Goal: Information Seeking & Learning: Learn about a topic

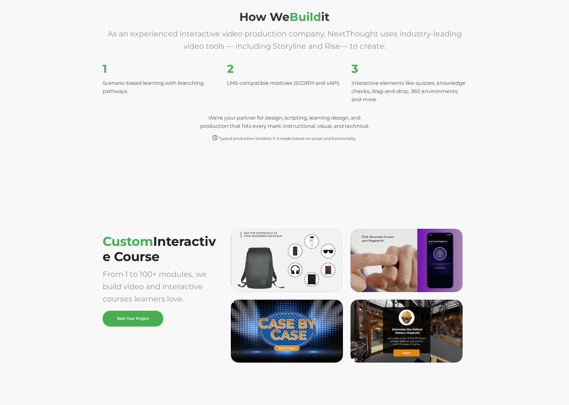
scroll to position [1729, 0]
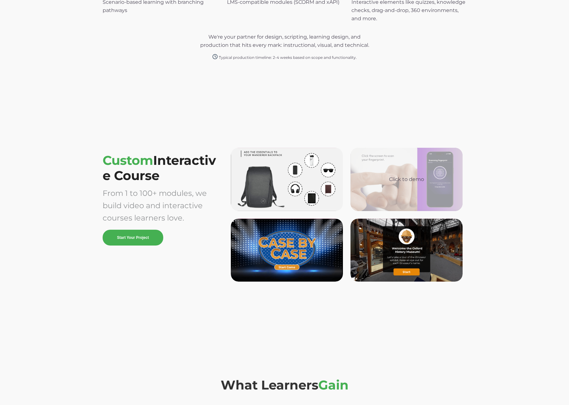
click at [378, 179] on div "Click to demo" at bounding box center [407, 179] width 102 height 8
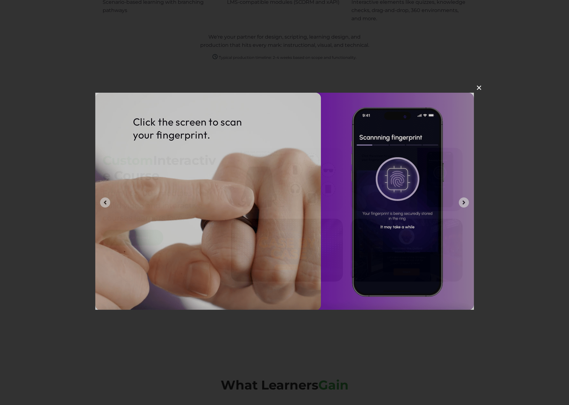
click at [399, 190] on img at bounding box center [284, 201] width 379 height 217
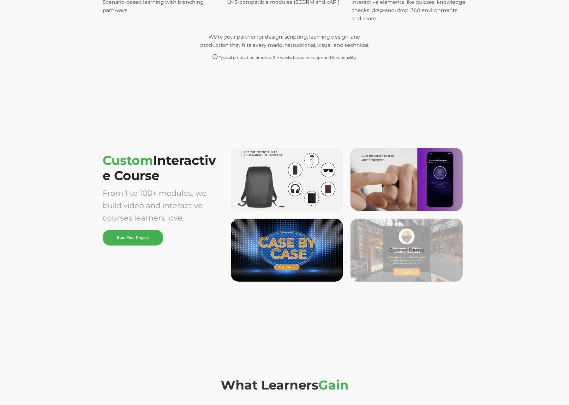
click at [384, 267] on div "Click to Demo" at bounding box center [407, 249] width 112 height 63
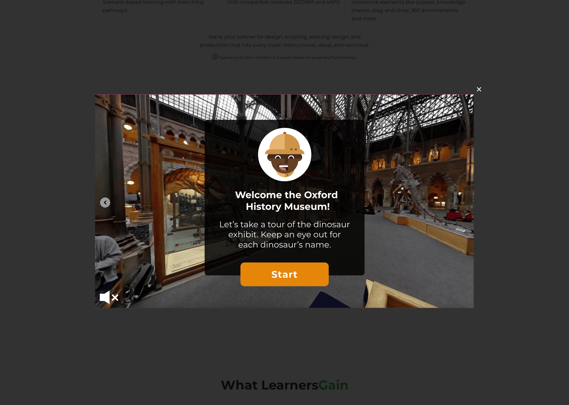
click at [517, 241] on div "✕" at bounding box center [284, 202] width 569 height 405
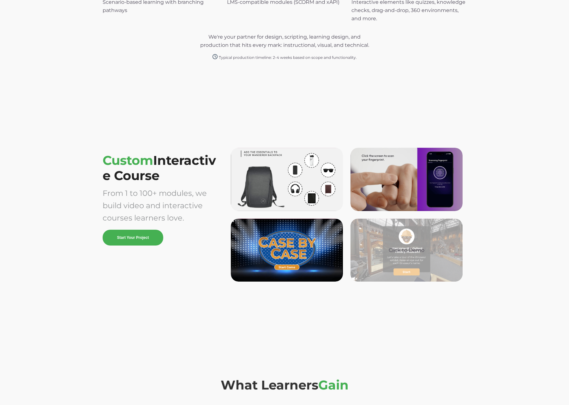
click at [409, 255] on div "Click to Demo" at bounding box center [407, 249] width 112 height 63
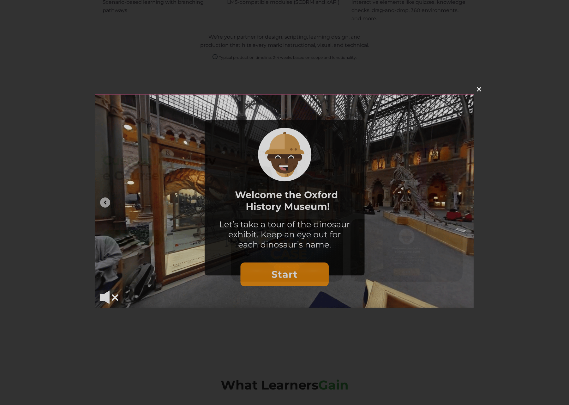
click at [279, 230] on img at bounding box center [284, 201] width 379 height 214
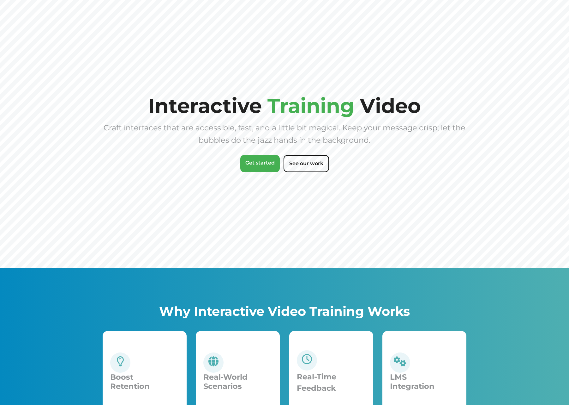
scroll to position [214, 0]
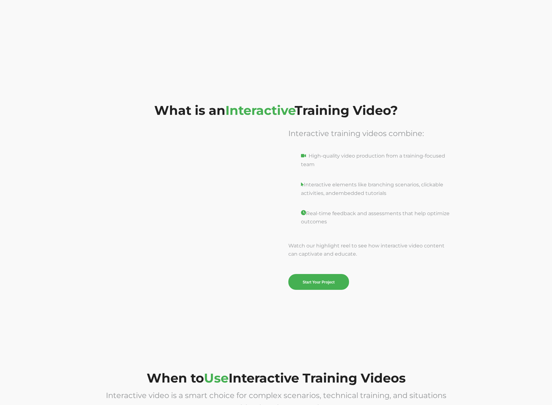
scroll to position [970, 0]
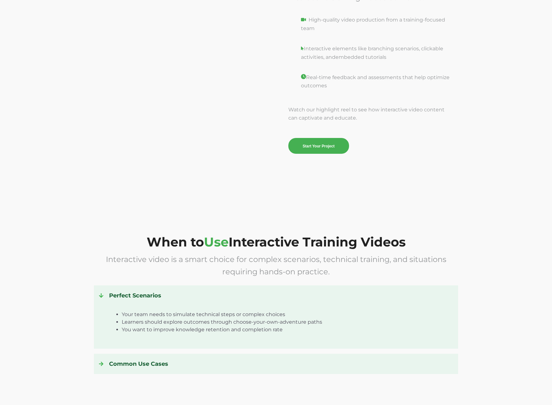
click at [127, 297] on h4 "Perfect Scenarios" at bounding box center [276, 295] width 354 height 10
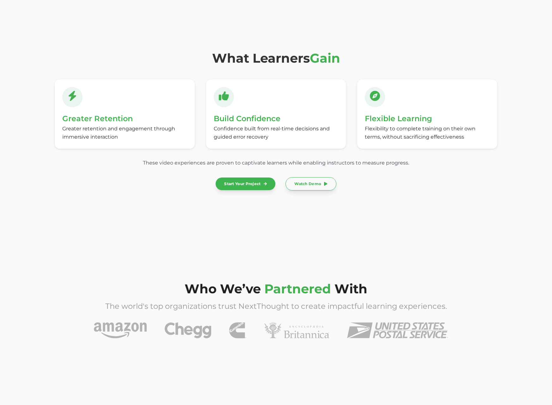
scroll to position [1955, 0]
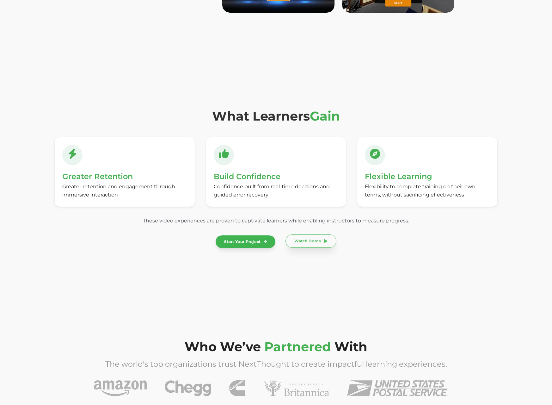
click at [324, 240] on link "Watch Demo" at bounding box center [310, 240] width 51 height 13
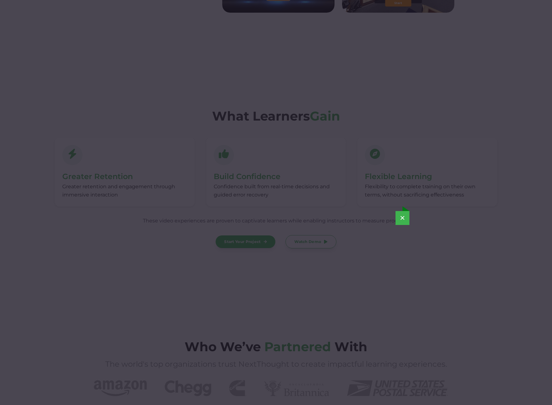
click at [370, 249] on div "×" at bounding box center [276, 202] width 552 height 405
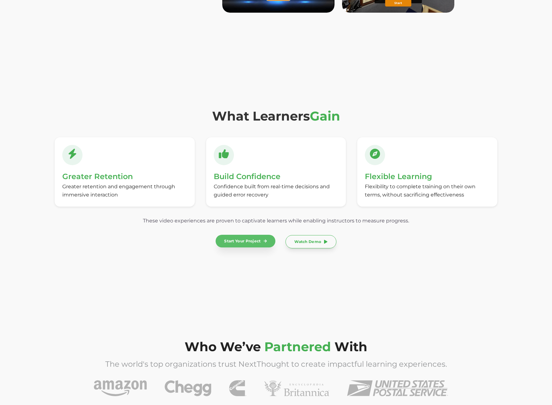
click at [244, 237] on link "Start Your Project" at bounding box center [246, 240] width 60 height 12
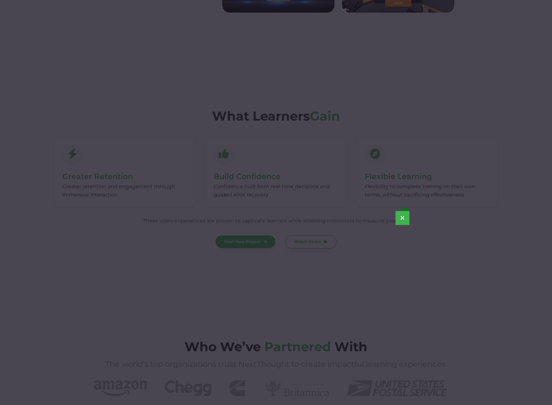
click at [405, 218] on button "×" at bounding box center [402, 218] width 14 height 14
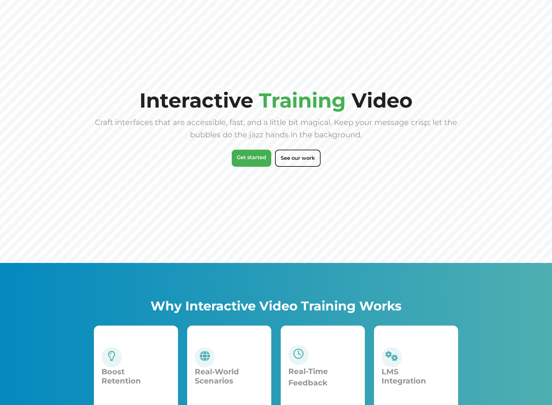
scroll to position [0, 0]
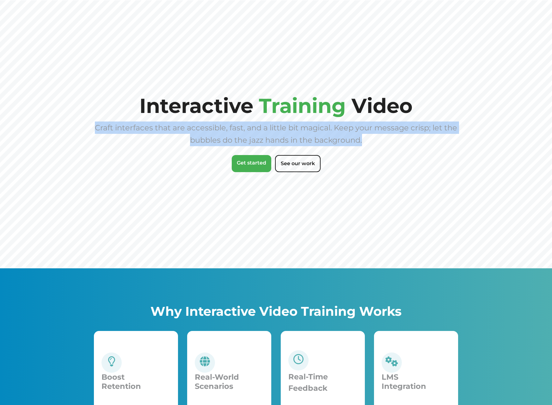
drag, startPoint x: 365, startPoint y: 138, endPoint x: 95, endPoint y: 123, distance: 270.0
click at [95, 123] on div "Craft interfaces that are accessible, fast, and a little bit magical. Keep your…" at bounding box center [276, 133] width 364 height 25
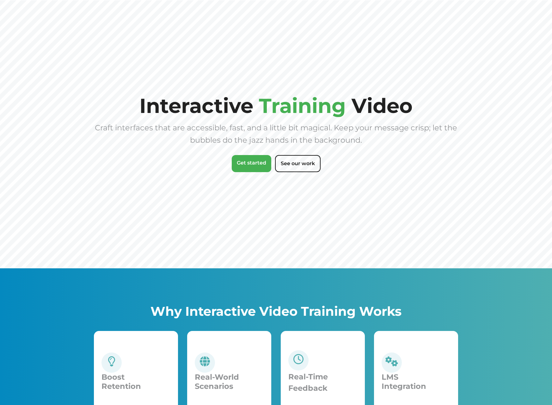
click at [139, 166] on div "Interactive Training Video Craft interfaces that are accessible, fast, and a li…" at bounding box center [276, 134] width 364 height 78
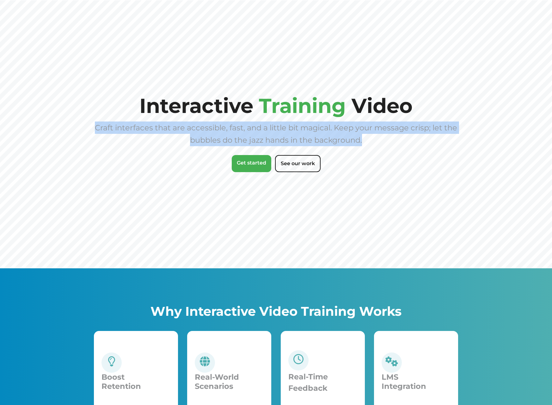
drag, startPoint x: 363, startPoint y: 142, endPoint x: 97, endPoint y: 130, distance: 266.4
click at [97, 130] on div "Craft interfaces that are accessible, fast, and a little bit magical. Keep your…" at bounding box center [276, 133] width 364 height 25
click at [448, 169] on div "Interactive Training Video Craft interfaces that are accessible, fast, and a li…" at bounding box center [276, 134] width 364 height 78
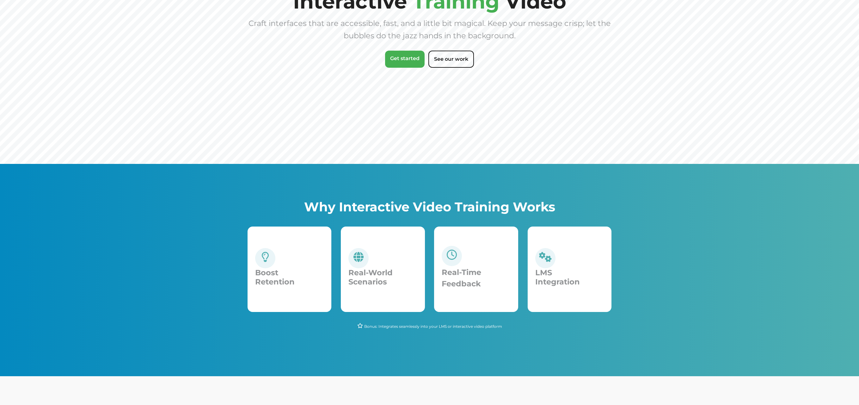
scroll to position [103, 0]
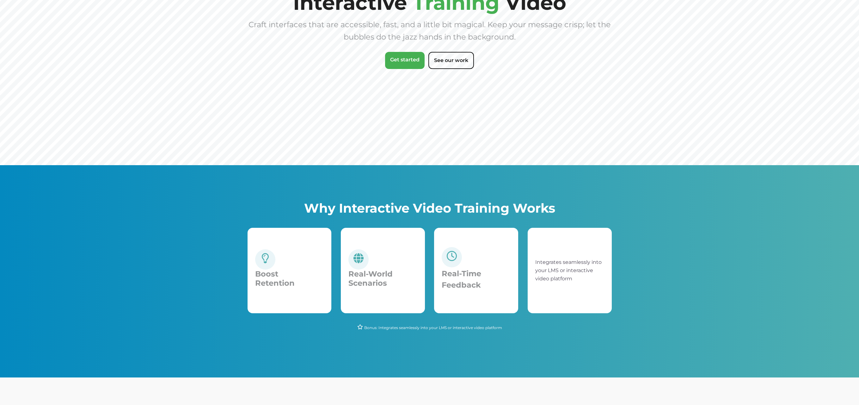
click at [557, 296] on div "Integrates seamlessly into your LMS or interactive video platform" at bounding box center [569, 270] width 69 height 70
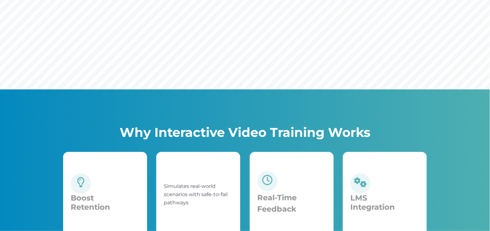
scroll to position [246, 0]
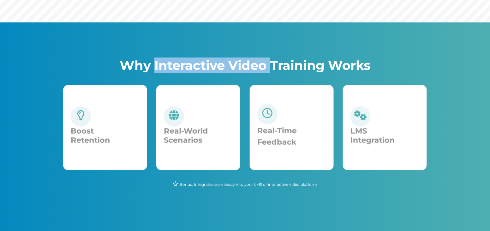
drag, startPoint x: 154, startPoint y: 67, endPoint x: 270, endPoint y: 65, distance: 116.0
click at [270, 65] on span "Why Interactive Video Training Works" at bounding box center [245, 65] width 251 height 15
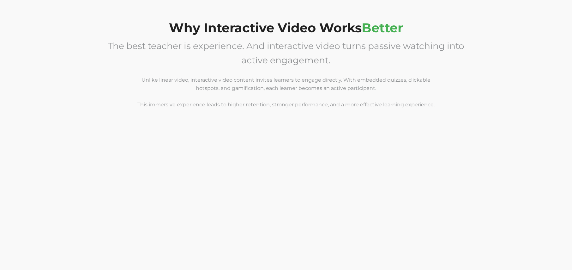
scroll to position [483, 0]
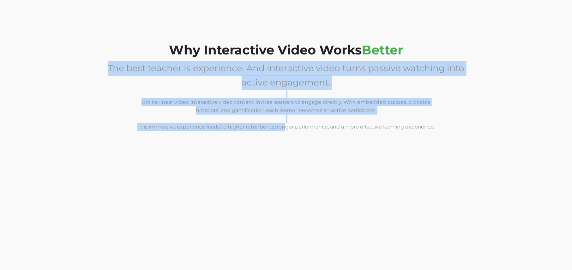
drag, startPoint x: 284, startPoint y: 126, endPoint x: 133, endPoint y: 58, distance: 165.6
click at [133, 58] on span "Why Interactive Video Works Better The best teacher is experience. And interact…" at bounding box center [286, 91] width 364 height 96
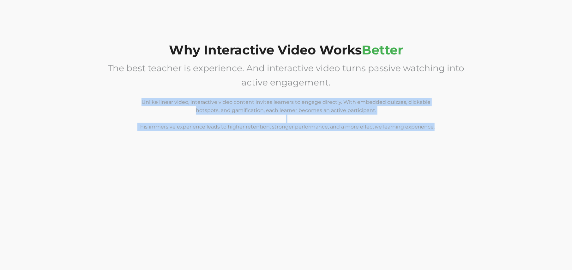
drag, startPoint x: 444, startPoint y: 131, endPoint x: 143, endPoint y: 100, distance: 302.1
click at [143, 100] on p "The best teacher is experience. And interactive video turns passive watching in…" at bounding box center [286, 100] width 364 height 78
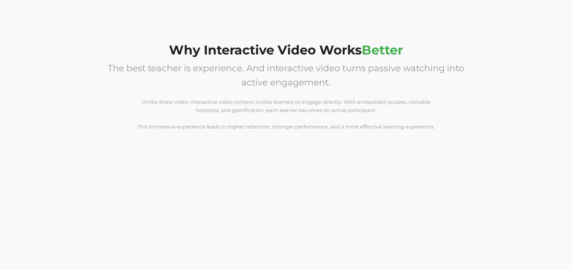
click at [142, 98] on p "The best teacher is experience. And interactive video turns passive watching in…" at bounding box center [286, 100] width 364 height 78
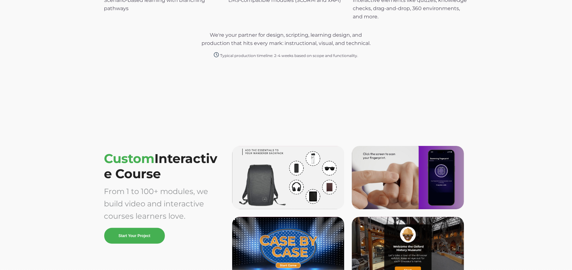
scroll to position [1755, 0]
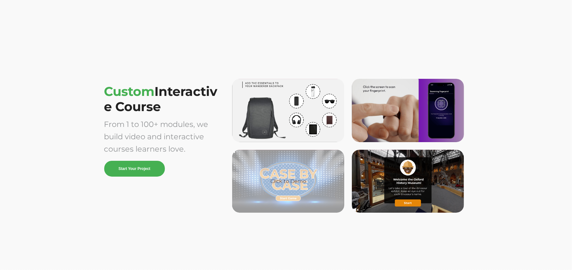
click at [288, 184] on div "Click to Demo" at bounding box center [288, 181] width 102 height 8
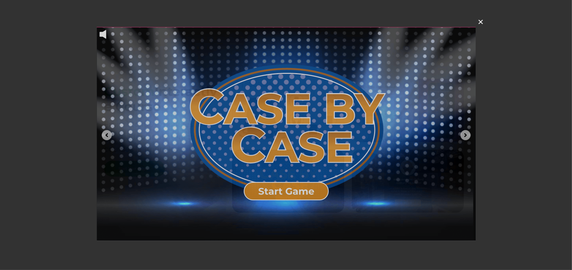
click at [301, 115] on img at bounding box center [286, 134] width 379 height 214
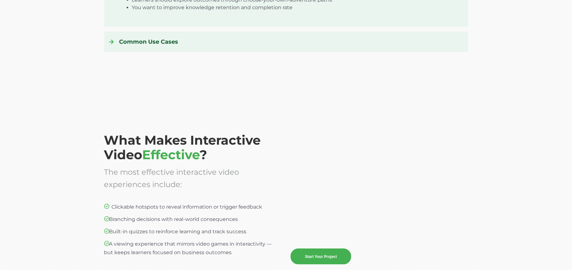
scroll to position [1209, 0]
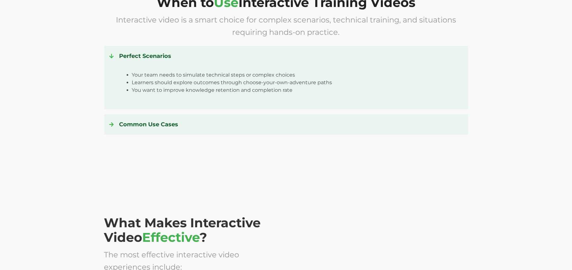
click at [186, 58] on h4 "Perfect Scenarios" at bounding box center [286, 56] width 354 height 10
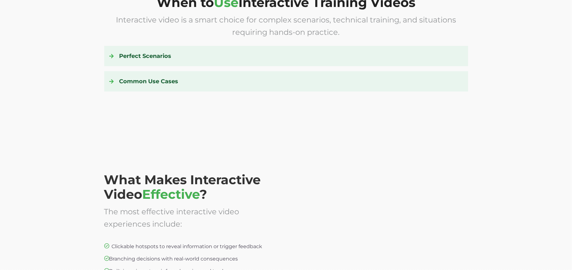
click at [139, 79] on h4 "Common Use Cases" at bounding box center [286, 81] width 354 height 10
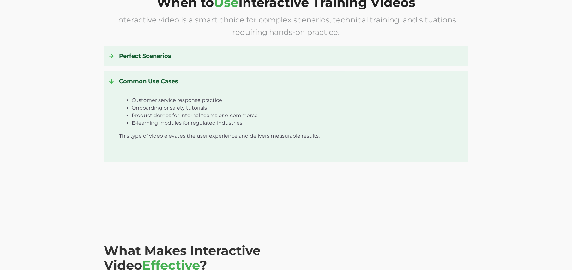
click at [140, 63] on div "Perfect Scenarios Your team needs to simulate technical steps or complex choice…" at bounding box center [286, 56] width 364 height 20
click at [141, 58] on h4 "Perfect Scenarios" at bounding box center [286, 56] width 354 height 10
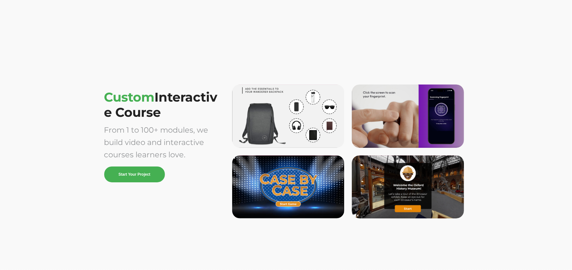
scroll to position [1827, 0]
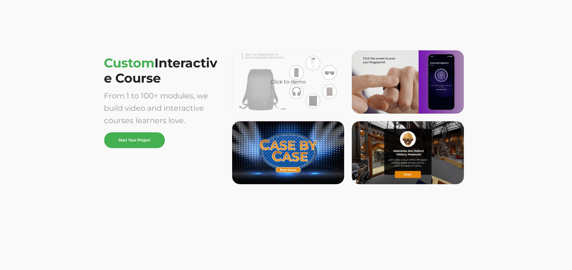
click at [285, 83] on div "Click to demo" at bounding box center [288, 82] width 102 height 8
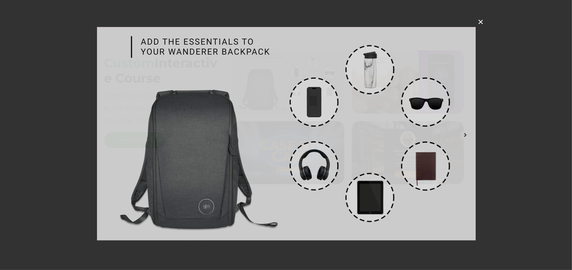
click at [307, 99] on img at bounding box center [286, 133] width 379 height 213
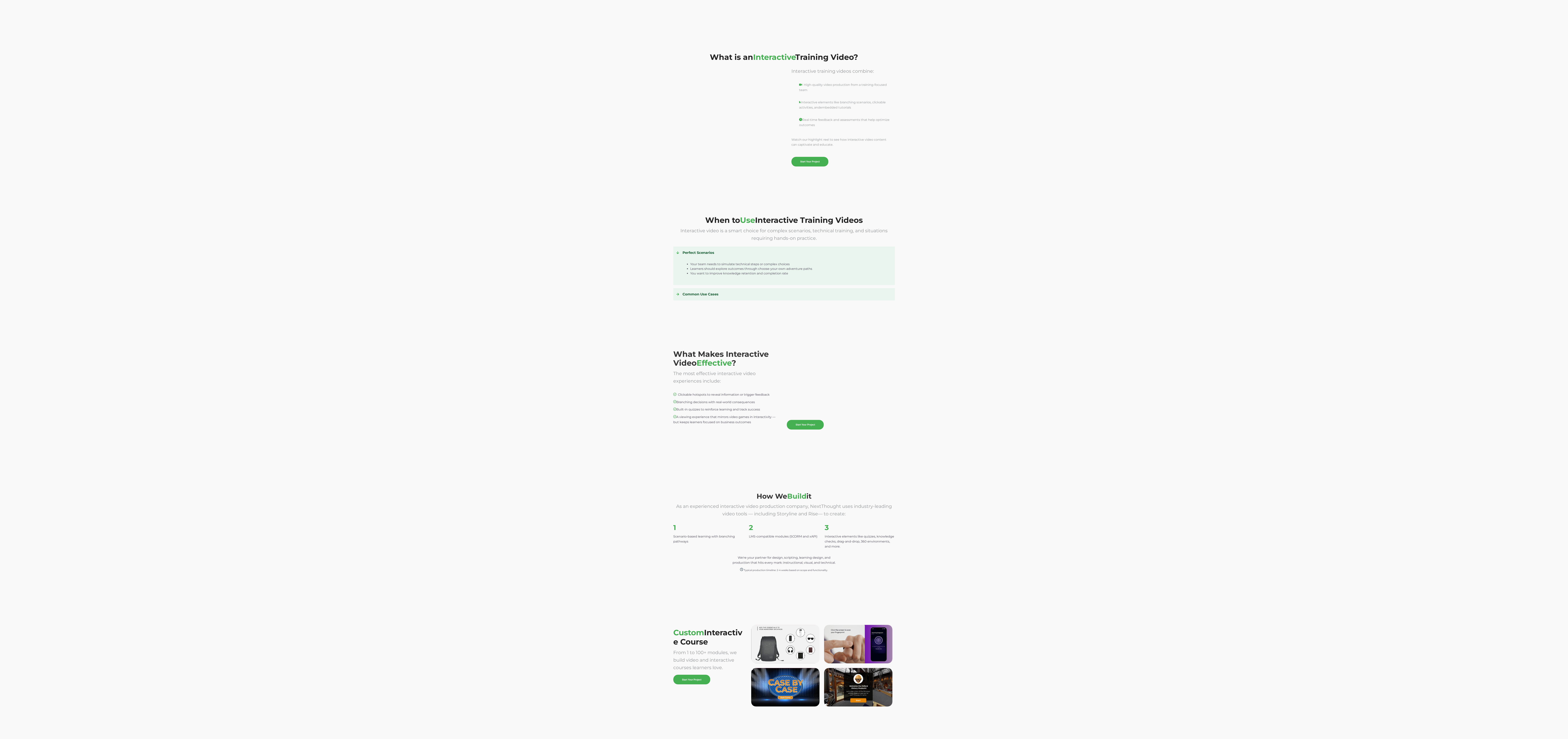
scroll to position [752, 0]
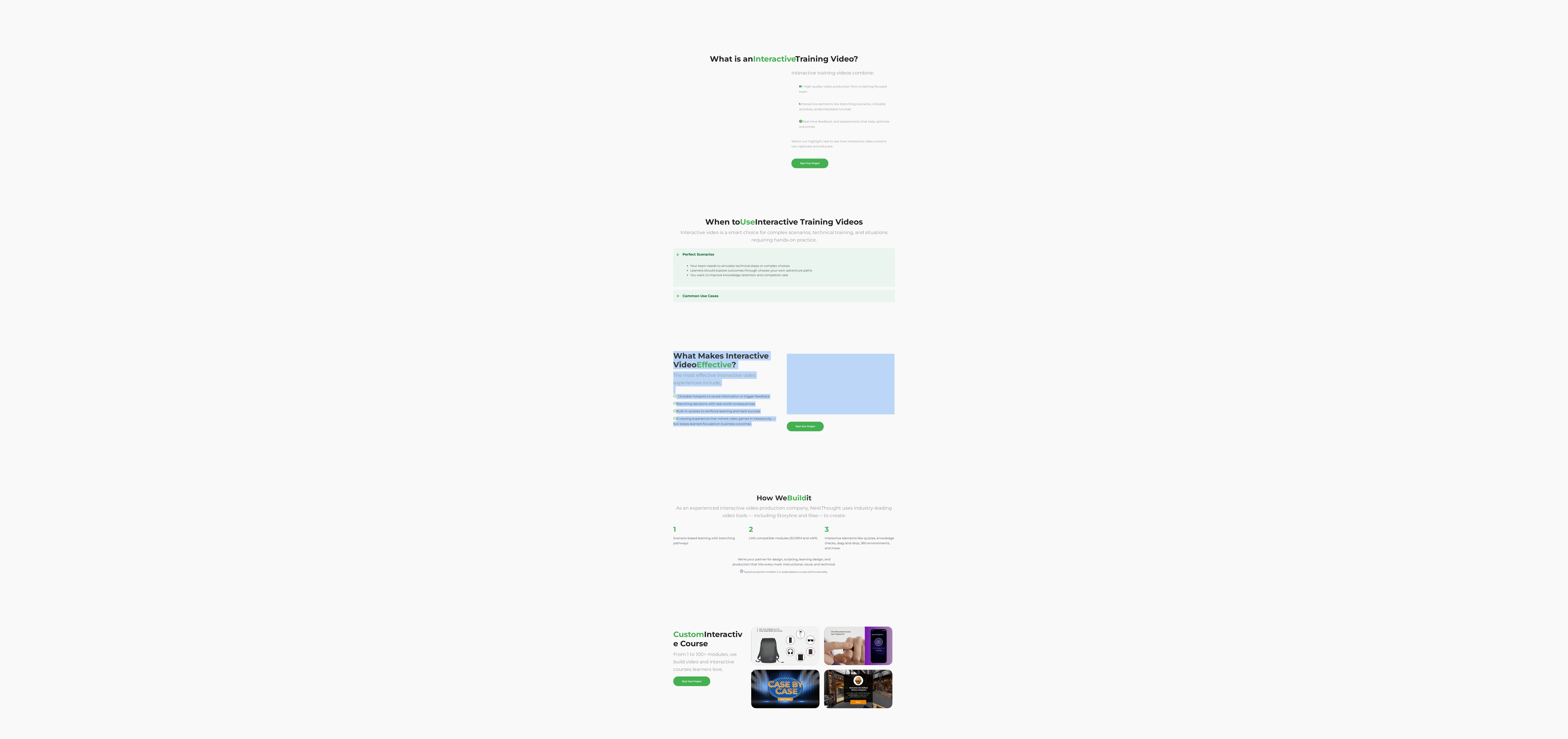
drag, startPoint x: 899, startPoint y: 449, endPoint x: 600, endPoint y: 332, distance: 321.1
click at [348, 164] on div "What Makes Interactive Video Effective ? The most effective interactive video e…" at bounding box center [784, 398] width 1568 height 136
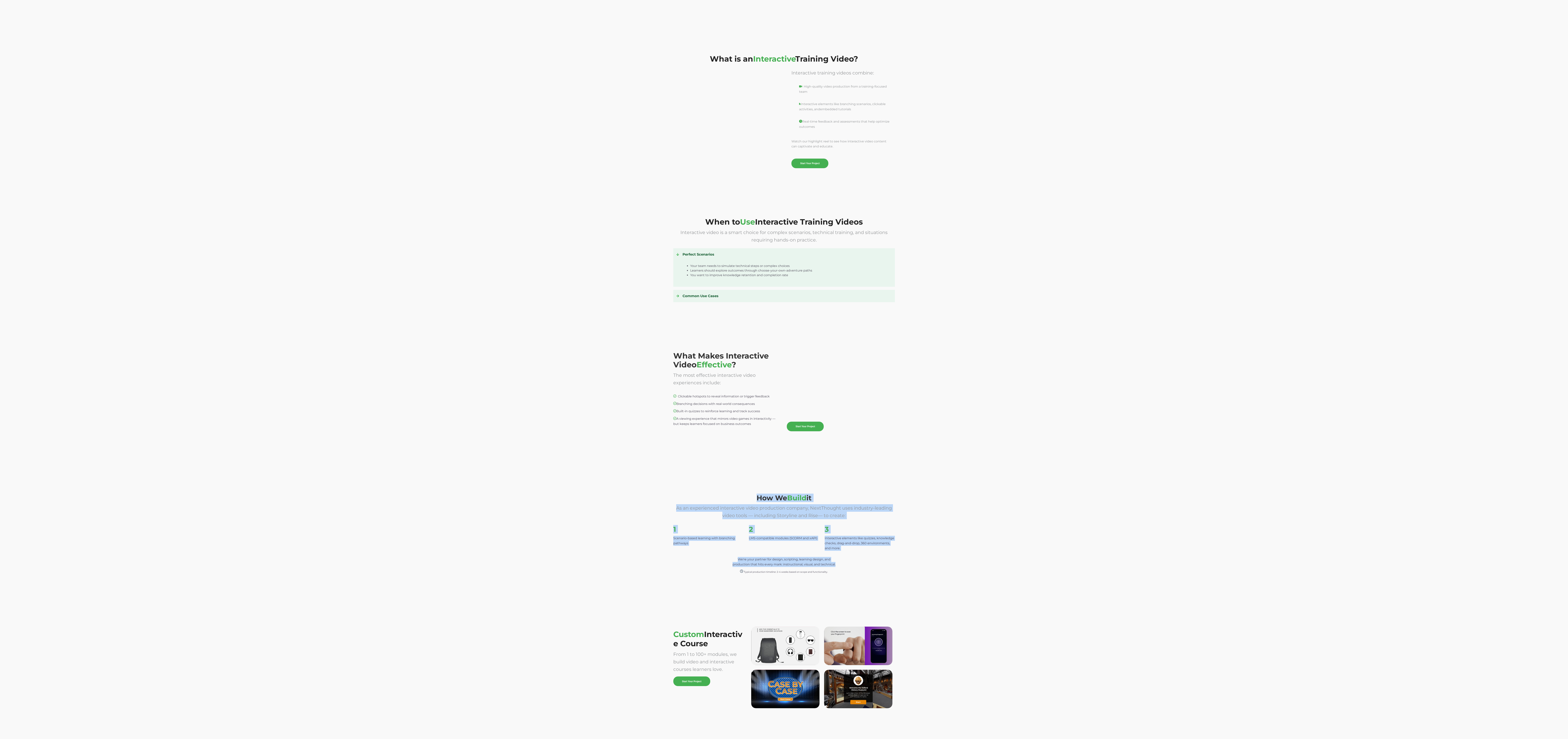
drag, startPoint x: 650, startPoint y: 475, endPoint x: 868, endPoint y: 588, distance: 245.5
click at [348, 164] on div "How We Build it As an experienced interactive video production company, NextTho…" at bounding box center [784, 534] width 1568 height 136
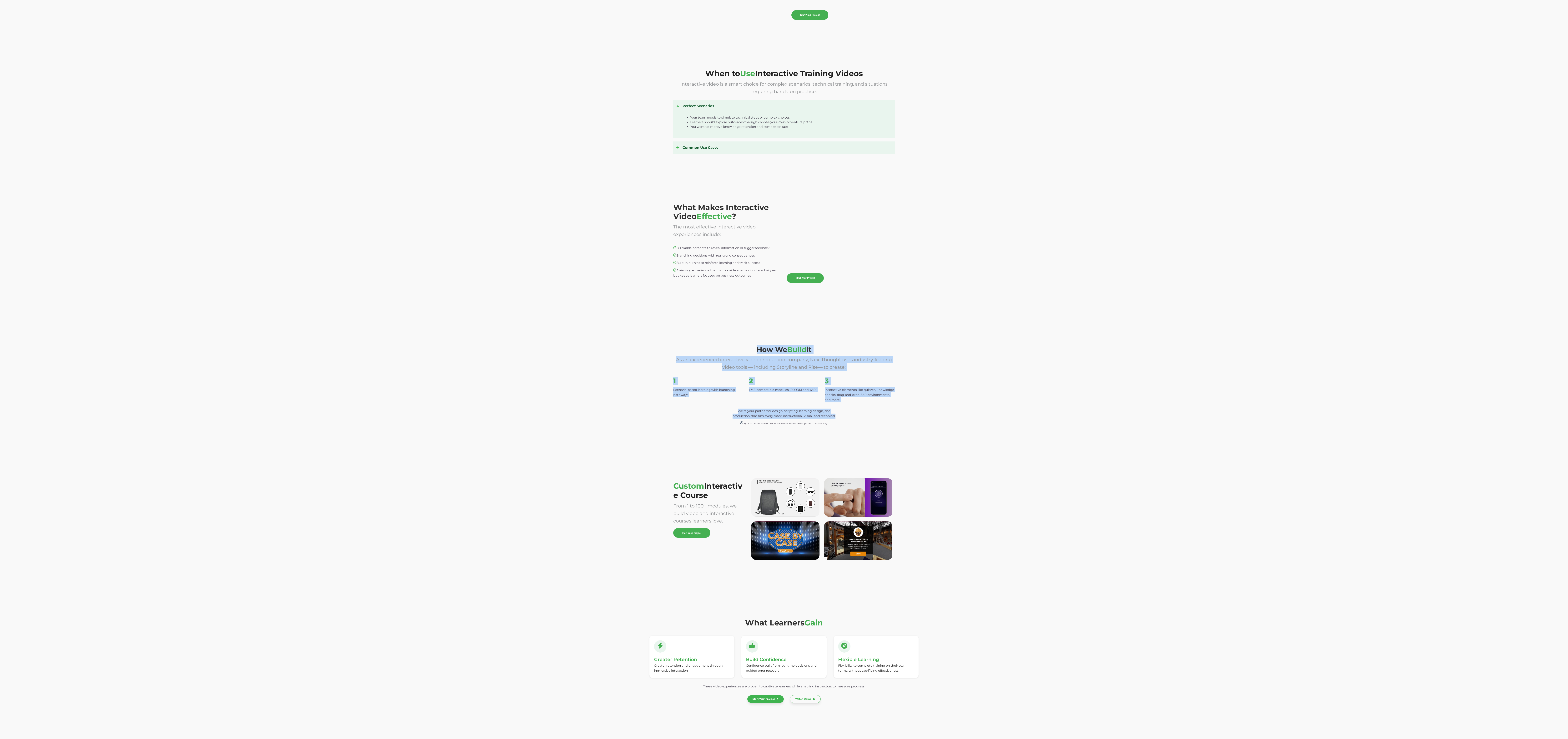
scroll to position [986, 0]
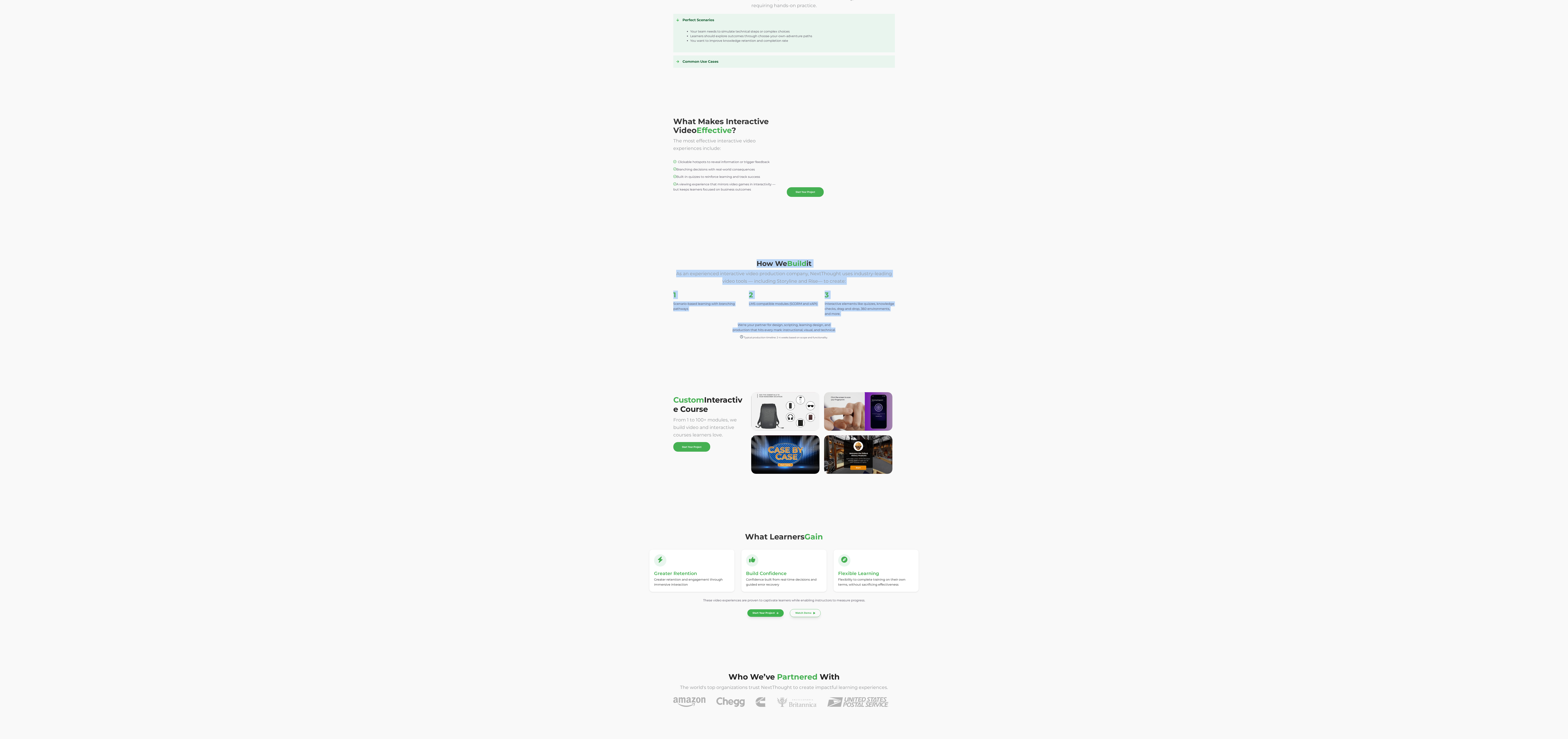
drag, startPoint x: 911, startPoint y: 493, endPoint x: 553, endPoint y: 360, distance: 381.9
click at [348, 164] on div "Interactive Training Videos Boring training content? Not enough engagement? Lac…" at bounding box center [784, 54] width 1568 height 2079
click at [348, 164] on div "How We Build it As an experienced interactive video production company, NextTho…" at bounding box center [784, 299] width 1568 height 136
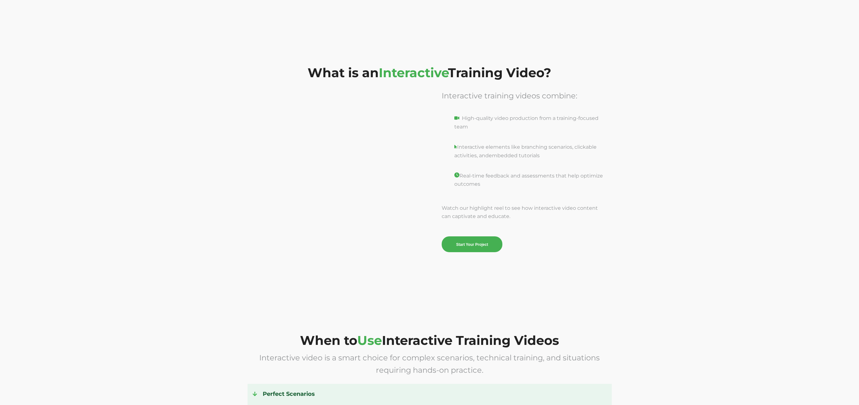
scroll to position [871, 0]
drag, startPoint x: 433, startPoint y: 254, endPoint x: 361, endPoint y: 230, distance: 75.7
click at [368, 223] on div "Interactive training videos combine: High-quality video production from a train…" at bounding box center [429, 195] width 859 height 205
click at [362, 232] on div at bounding box center [335, 226] width 139 height 47
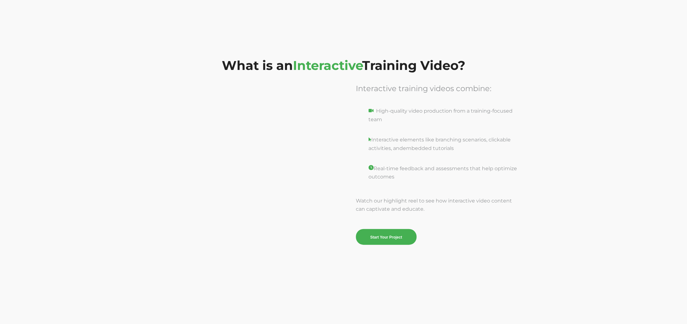
scroll to position [869, 0]
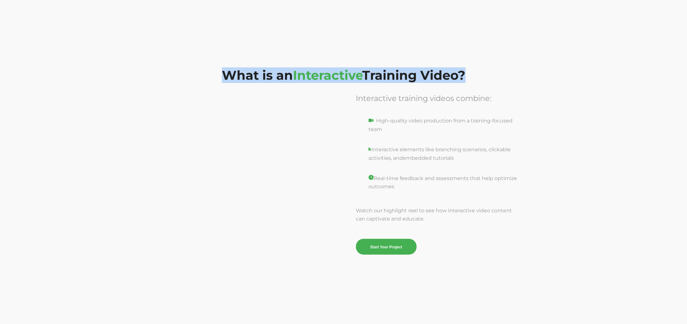
drag, startPoint x: 223, startPoint y: 75, endPoint x: 478, endPoint y: 73, distance: 255.4
click at [478, 73] on h2 "What is an Interactive Training Video?" at bounding box center [343, 75] width 442 height 15
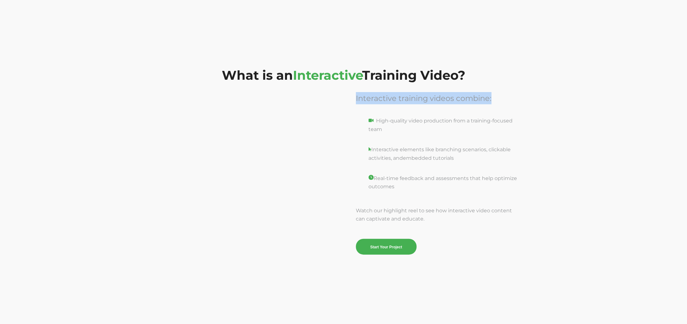
drag, startPoint x: 356, startPoint y: 97, endPoint x: 497, endPoint y: 98, distance: 141.3
click at [497, 98] on div "Interactive training videos combine:" at bounding box center [437, 104] width 162 height 25
click at [346, 68] on span "Interactive" at bounding box center [327, 74] width 69 height 15
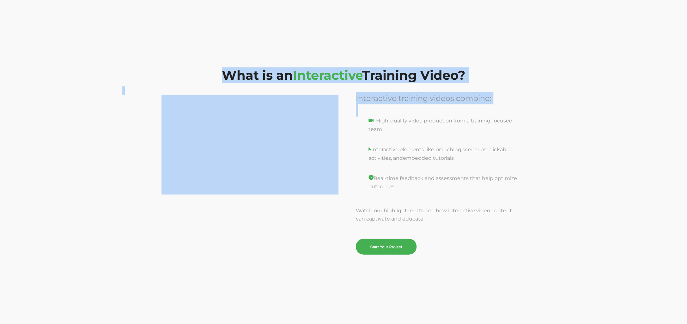
drag, startPoint x: 353, startPoint y: 61, endPoint x: 512, endPoint y: 285, distance: 275.1
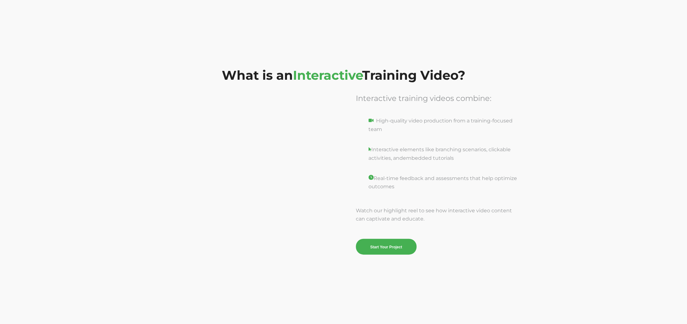
click at [490, 253] on span "Start Your Project" at bounding box center [437, 247] width 162 height 16
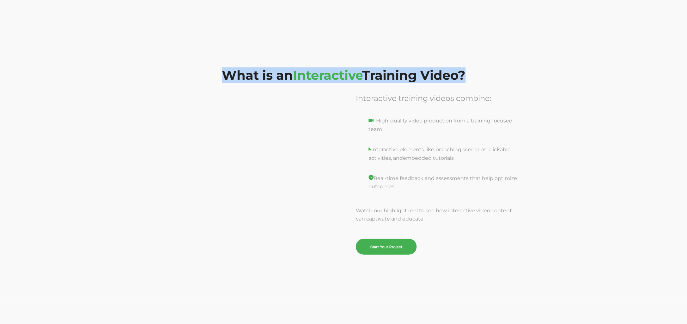
drag, startPoint x: 220, startPoint y: 73, endPoint x: 476, endPoint y: 73, distance: 256.0
click at [476, 73] on h2 "What is an Interactive Training Video?" at bounding box center [343, 75] width 442 height 15
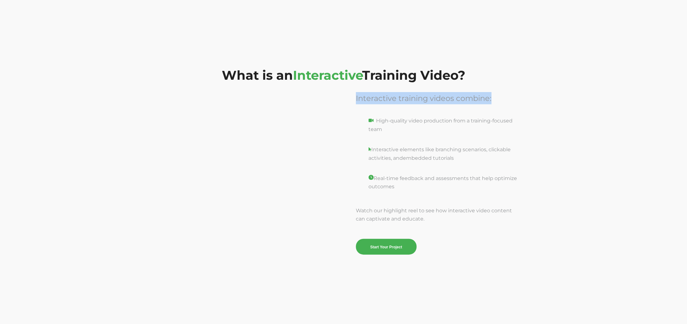
drag, startPoint x: 493, startPoint y: 98, endPoint x: 353, endPoint y: 98, distance: 140.0
click at [353, 98] on div "Interactive training videos combine: High-quality video production from a train…" at bounding box center [436, 173] width 177 height 162
drag, startPoint x: 335, startPoint y: 80, endPoint x: 336, endPoint y: 74, distance: 6.7
click at [336, 78] on span "Interactive" at bounding box center [327, 74] width 69 height 15
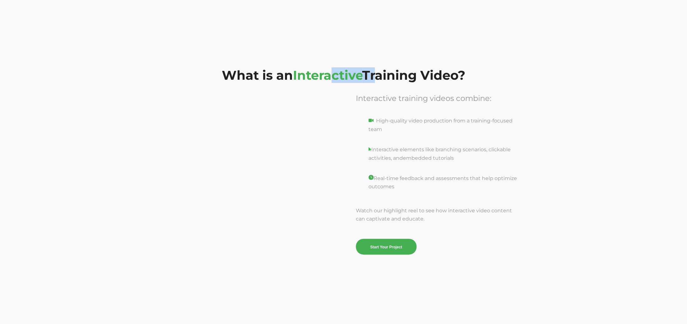
drag, startPoint x: 333, startPoint y: 80, endPoint x: 381, endPoint y: 75, distance: 47.7
click at [381, 75] on span "What is an Interactive Training Video?" at bounding box center [344, 74] width 244 height 15
click at [405, 85] on span "What is an Interactive Training Video?" at bounding box center [343, 81] width 442 height 27
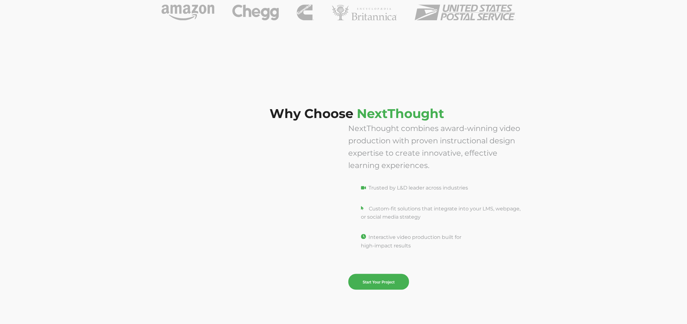
scroll to position [2380, 0]
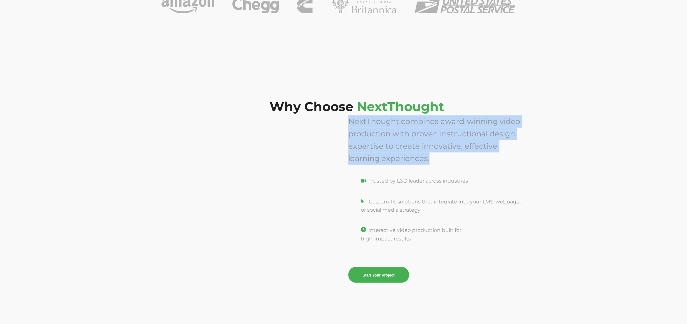
drag, startPoint x: 439, startPoint y: 157, endPoint x: 349, endPoint y: 123, distance: 96.5
click at [349, 123] on div "NextThought combines award-winning video production with proven instructional d…" at bounding box center [436, 139] width 177 height 49
click at [349, 123] on span "NextThought combines award-winning video production with proven instructional d…" at bounding box center [434, 140] width 172 height 46
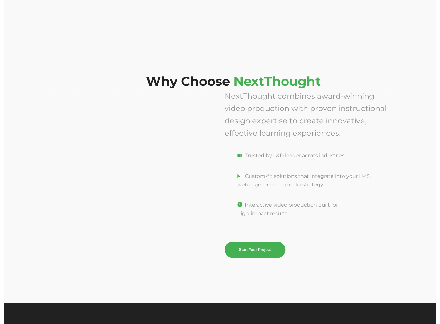
scroll to position [2421, 0]
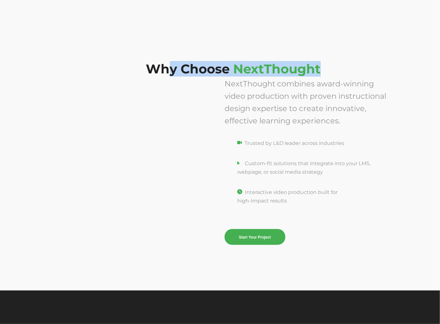
drag, startPoint x: 172, startPoint y: 73, endPoint x: 325, endPoint y: 72, distance: 153.6
click at [325, 72] on h2 "Why Choose NextThought" at bounding box center [233, 69] width 364 height 15
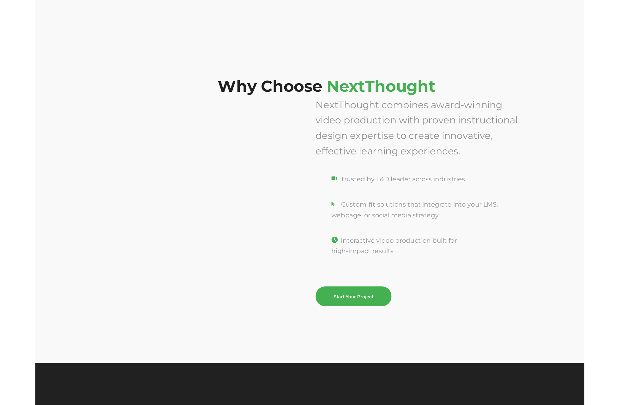
scroll to position [2421, 0]
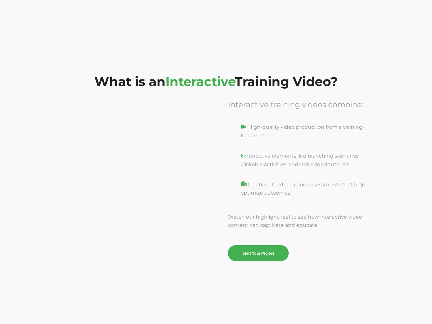
scroll to position [869, 0]
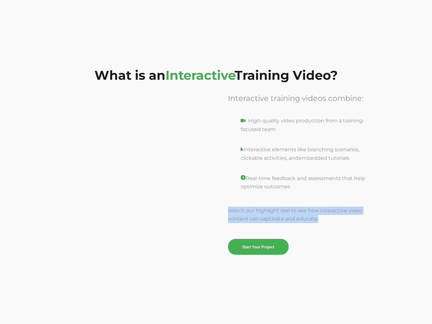
drag, startPoint x: 319, startPoint y: 219, endPoint x: 219, endPoint y: 208, distance: 100.2
click at [219, 208] on div "Interactive training videos combine: High-quality video production from a train…" at bounding box center [216, 178] width 341 height 152
drag, startPoint x: 330, startPoint y: 223, endPoint x: 218, endPoint y: 210, distance: 112.6
click at [218, 210] on div "Interactive training videos combine: High-quality video production from a train…" at bounding box center [216, 178] width 341 height 152
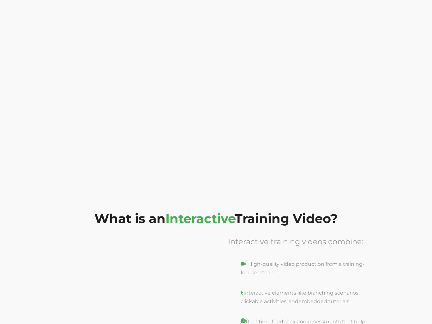
scroll to position [751, 0]
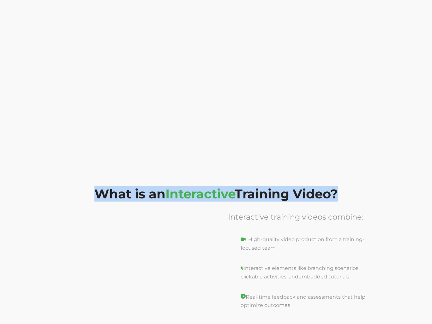
drag, startPoint x: 354, startPoint y: 192, endPoint x: 87, endPoint y: 198, distance: 267.7
click at [87, 198] on h2 "What is an Interactive Training Video?" at bounding box center [216, 193] width 394 height 15
copy span "What is an Interactive Training Video?"
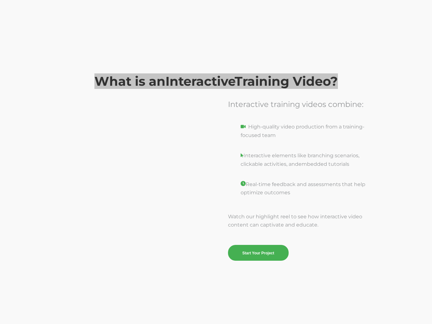
scroll to position [931, 0]
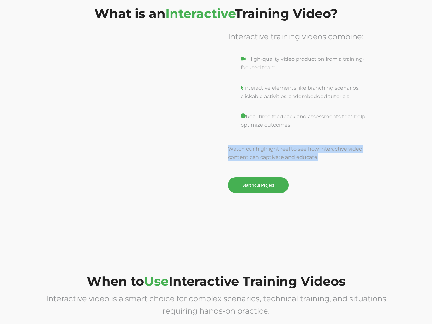
drag, startPoint x: 308, startPoint y: 157, endPoint x: 228, endPoint y: 151, distance: 80.2
click at [228, 151] on p "Watch our highlight reel to see how interactive video content can captivate and…" at bounding box center [303, 153] width 151 height 16
copy span "Watch our highlight reel to see how interactive video content can captivate and…"
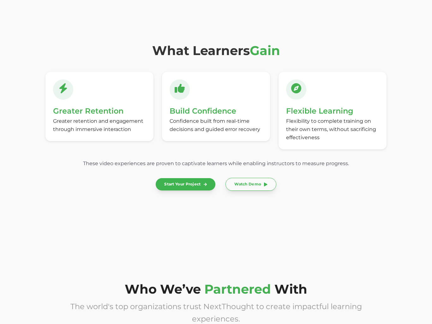
scroll to position [1962, 0]
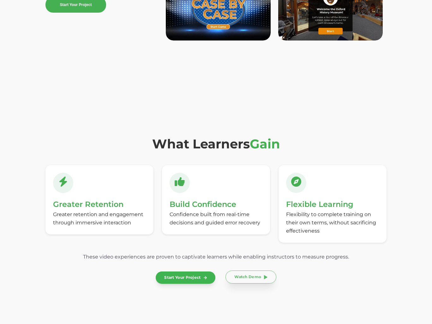
click at [258, 279] on link "Watch Demo" at bounding box center [251, 276] width 51 height 13
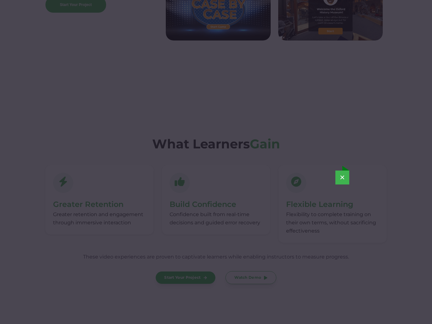
click at [345, 178] on button "×" at bounding box center [343, 177] width 14 height 14
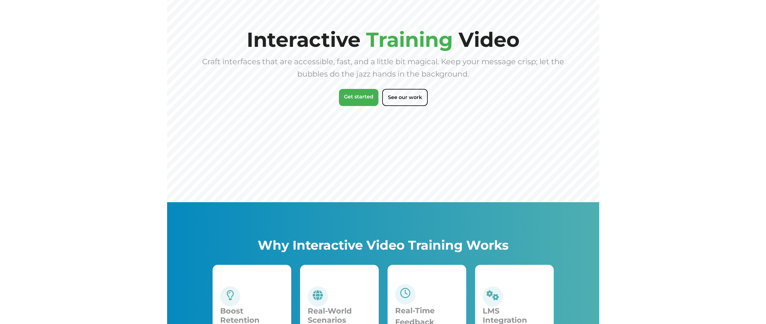
scroll to position [0, 0]
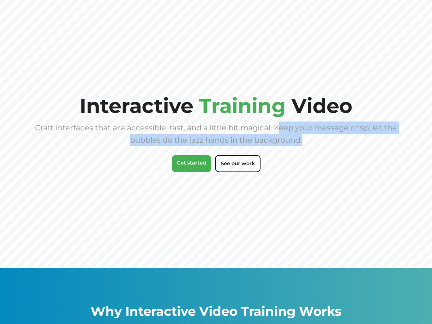
drag, startPoint x: 282, startPoint y: 127, endPoint x: 310, endPoint y: 141, distance: 31.5
click at [310, 141] on div "Craft interfaces that are accessible, fast, and a little bit magical. Keep your…" at bounding box center [216, 133] width 364 height 25
click at [309, 139] on div "Craft interfaces that are accessible, fast, and a little bit magical. Keep your…" at bounding box center [216, 133] width 364 height 25
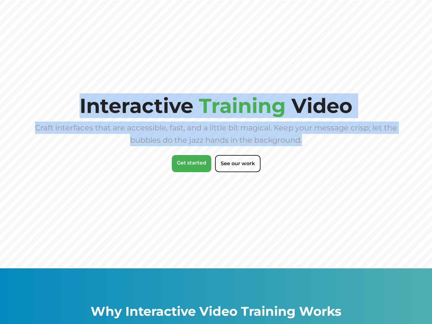
click at [32, 119] on section "Interactive Training Video Craft interfaces that are accessible, fast, and a li…" at bounding box center [216, 134] width 432 height 268
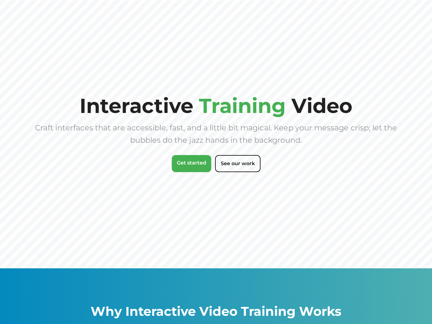
click at [38, 113] on div "Interactive Training Video Craft interfaces that are accessible, fast, and a li…" at bounding box center [216, 134] width 364 height 78
